Goal: Task Accomplishment & Management: Manage account settings

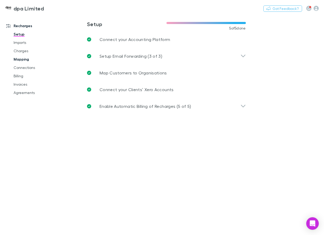
click at [22, 59] on link "Mapping" at bounding box center [36, 59] width 57 height 8
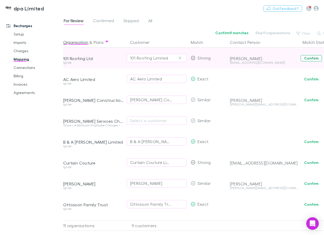
click at [313, 59] on button "Confirm" at bounding box center [311, 58] width 21 height 6
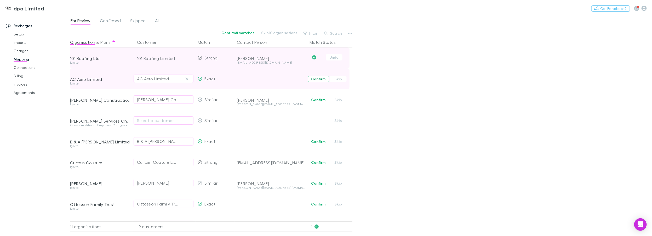
click at [318, 79] on button "Confirm" at bounding box center [318, 79] width 21 height 6
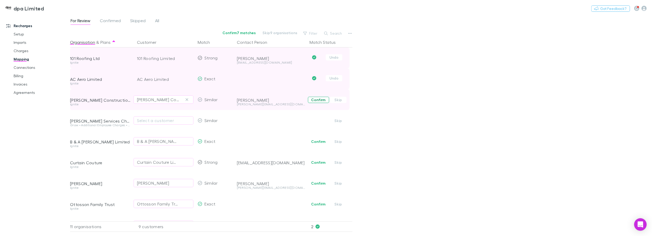
click at [314, 100] on button "Confirm" at bounding box center [318, 100] width 21 height 6
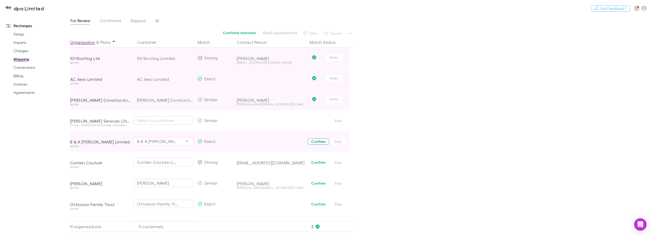
click at [319, 142] on button "Confirm" at bounding box center [318, 142] width 21 height 6
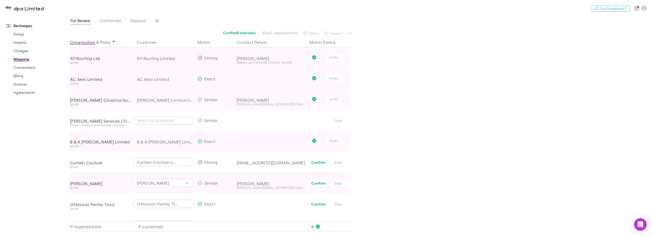
click at [166, 183] on div "[PERSON_NAME]" at bounding box center [163, 183] width 53 height 6
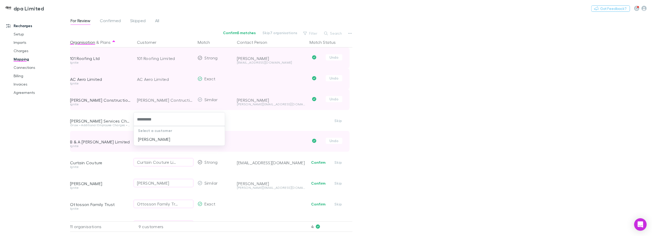
type input "**********"
click at [149, 140] on li "[PERSON_NAME]" at bounding box center [179, 139] width 91 height 8
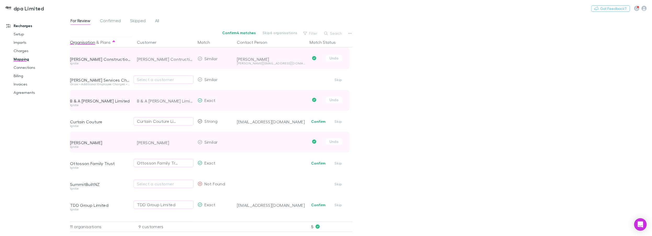
scroll to position [47, 0]
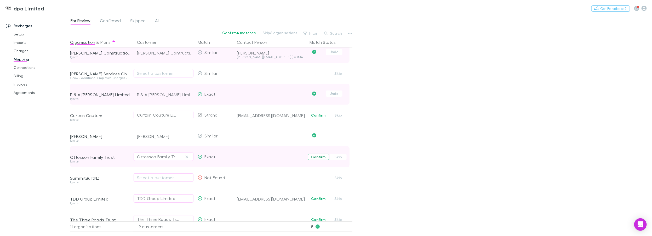
click at [317, 157] on button "Confirm" at bounding box center [318, 157] width 21 height 6
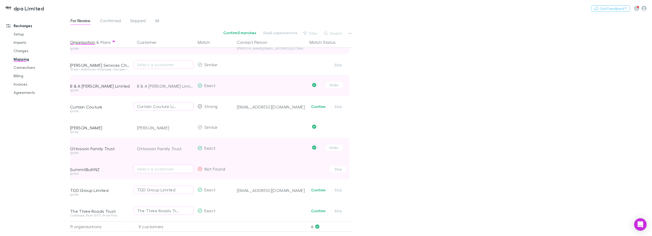
scroll to position [59, 0]
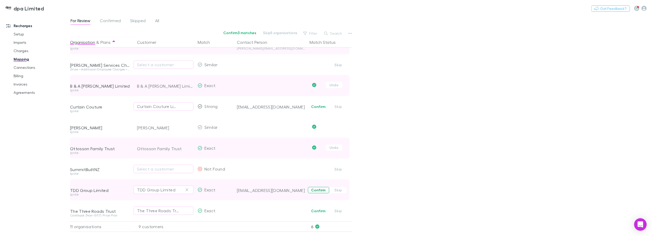
click at [322, 187] on button "Confirm" at bounding box center [318, 190] width 21 height 6
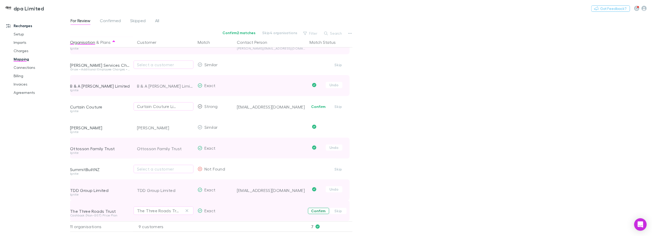
click at [318, 209] on button "Confirm" at bounding box center [318, 211] width 21 height 6
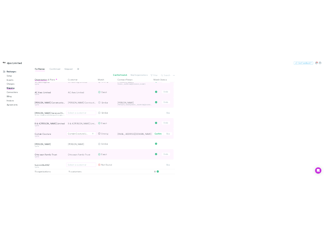
scroll to position [0, 0]
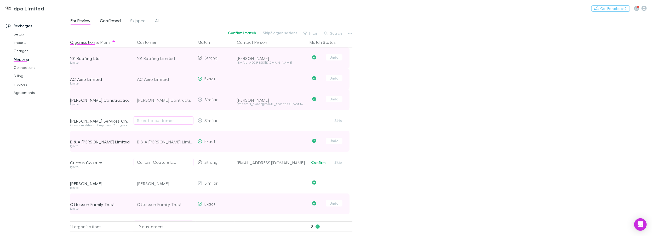
click at [107, 22] on span "Confirmed" at bounding box center [110, 21] width 21 height 7
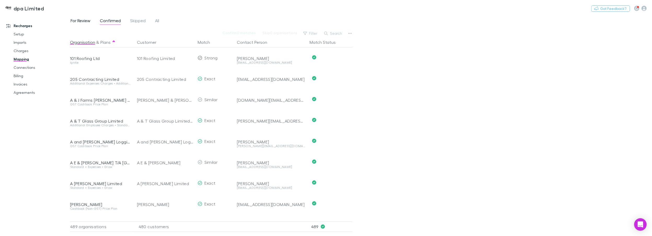
click at [84, 19] on span "For Review" at bounding box center [81, 21] width 20 height 7
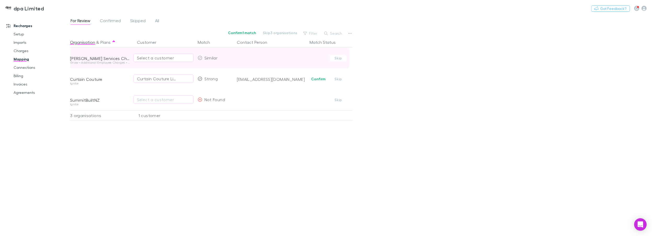
click at [149, 56] on div "Select a customer" at bounding box center [163, 58] width 53 height 6
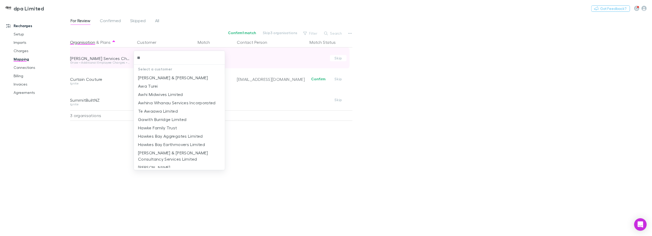
type input "*"
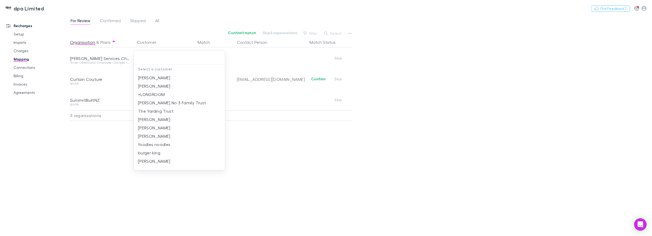
click at [118, 67] on div at bounding box center [326, 118] width 652 height 236
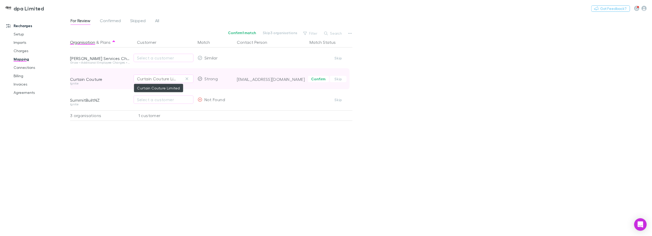
click at [178, 79] on div "Curtain Couture Limited" at bounding box center [158, 79] width 43 height 6
type input "*******"
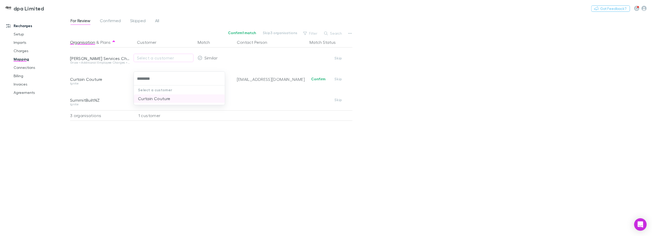
click at [162, 98] on li "Curtain Couture" at bounding box center [179, 99] width 91 height 8
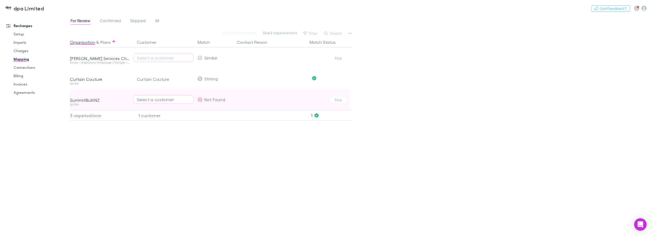
click at [156, 100] on div "Select a customer" at bounding box center [163, 100] width 53 height 6
type input "*"
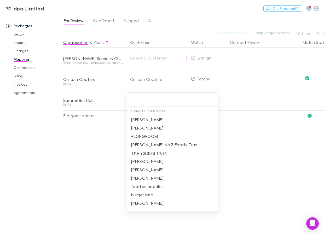
click at [33, 117] on div at bounding box center [162, 117] width 324 height 235
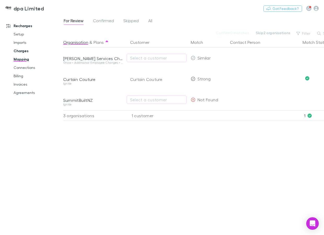
click at [20, 50] on link "Charges" at bounding box center [36, 51] width 57 height 8
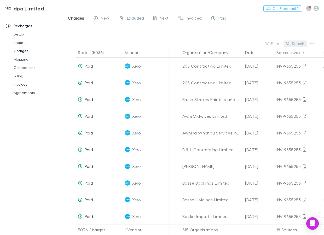
click at [296, 42] on button "Search" at bounding box center [295, 43] width 24 height 6
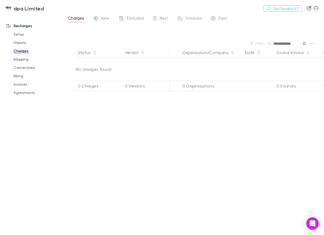
type input "**********"
click at [19, 58] on link "Mapping" at bounding box center [36, 59] width 57 height 8
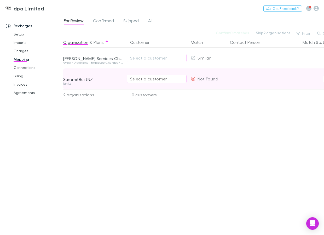
click at [145, 76] on div "Select a customer" at bounding box center [156, 79] width 53 height 6
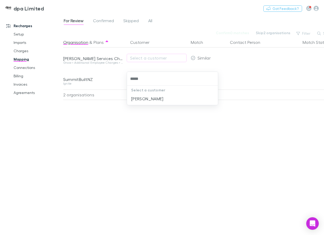
type input "******"
click at [143, 97] on li "[PERSON_NAME]" at bounding box center [172, 99] width 91 height 8
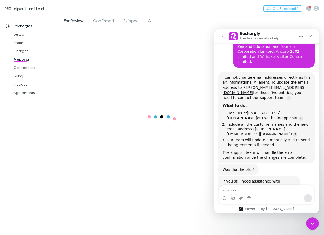
scroll to position [229, 0]
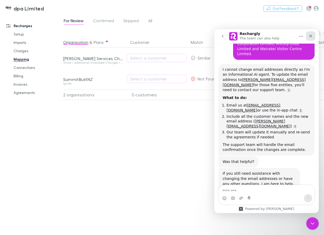
click at [311, 36] on icon "Close" at bounding box center [311, 36] width 4 height 4
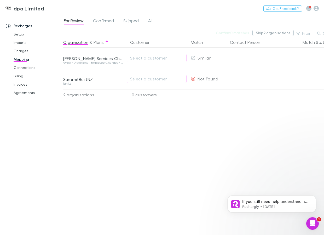
scroll to position [0, 0]
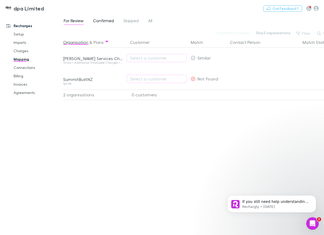
click at [107, 22] on span "Confirmed" at bounding box center [103, 21] width 21 height 7
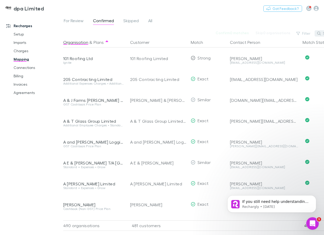
click at [322, 33] on button "Search" at bounding box center [327, 33] width 24 height 6
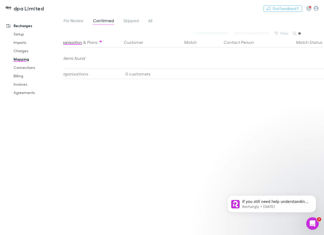
type input "*"
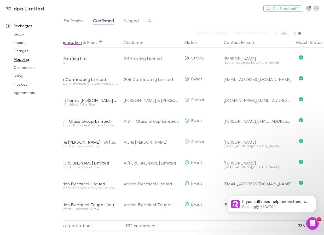
type input "*"
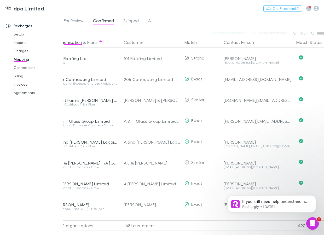
click at [22, 59] on link "Mapping" at bounding box center [36, 59] width 57 height 8
